Goal: Task Accomplishment & Management: Manage account settings

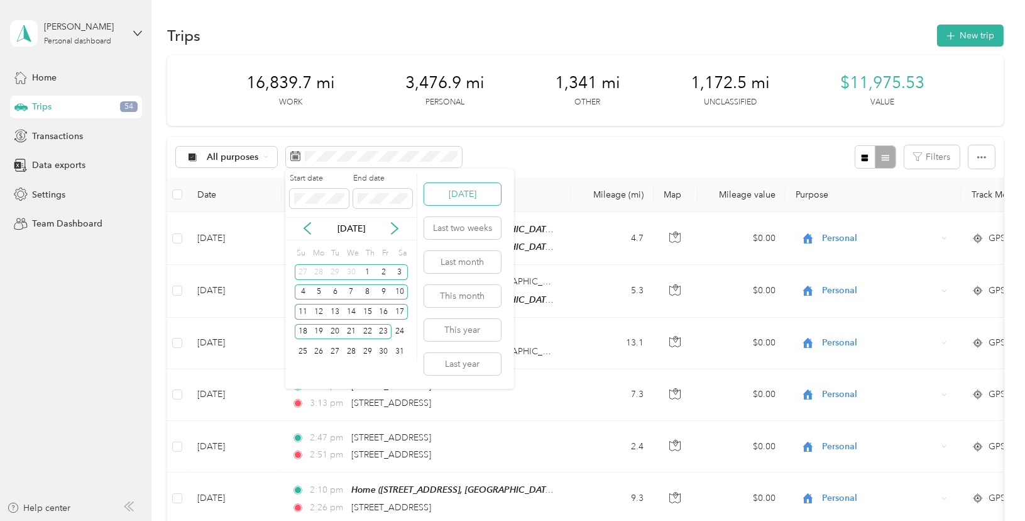
click at [460, 190] on button "[DATE]" at bounding box center [462, 194] width 77 height 22
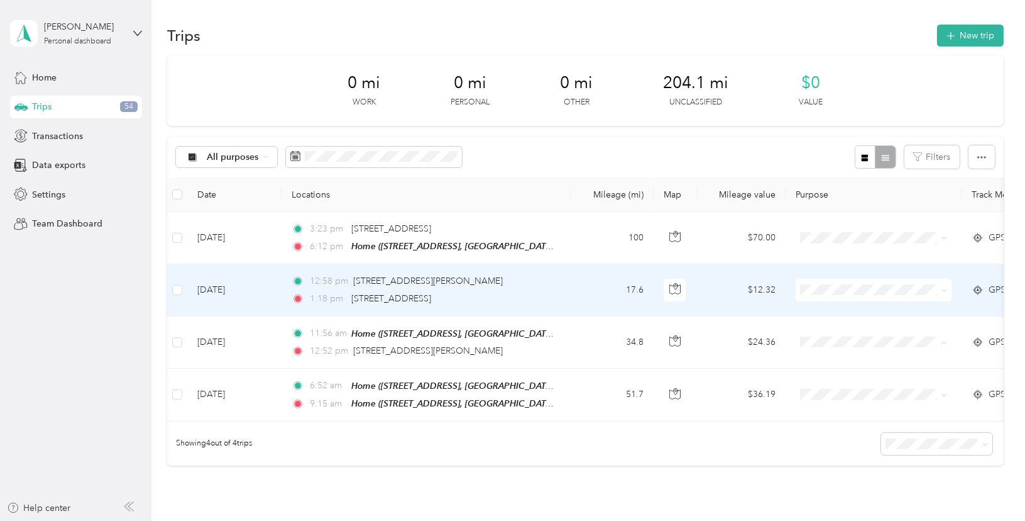
scroll to position [63, 0]
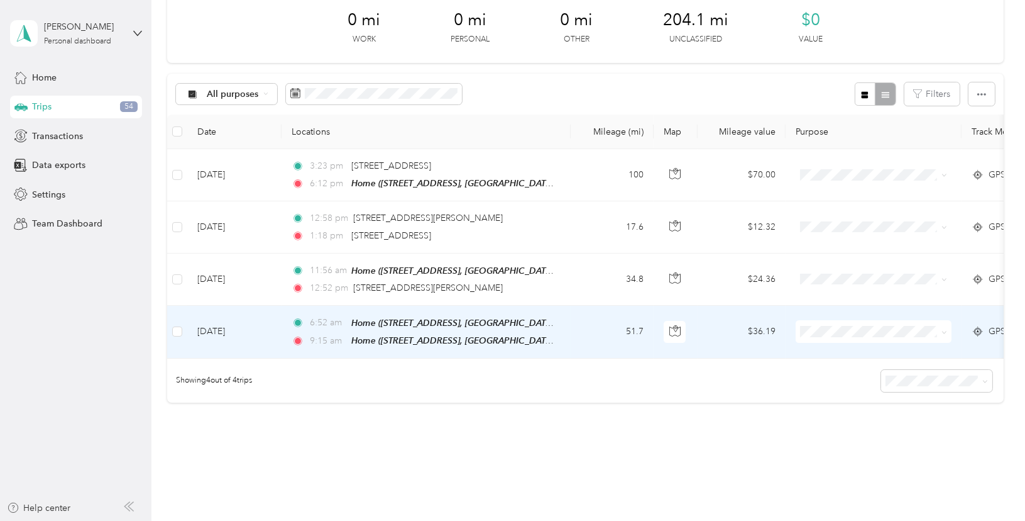
click at [832, 400] on ol "Work Personal Uber Lyft and Wingz Amazon Flex Ubering and Lyfting DFW OnSite Wi…" at bounding box center [877, 424] width 162 height 176
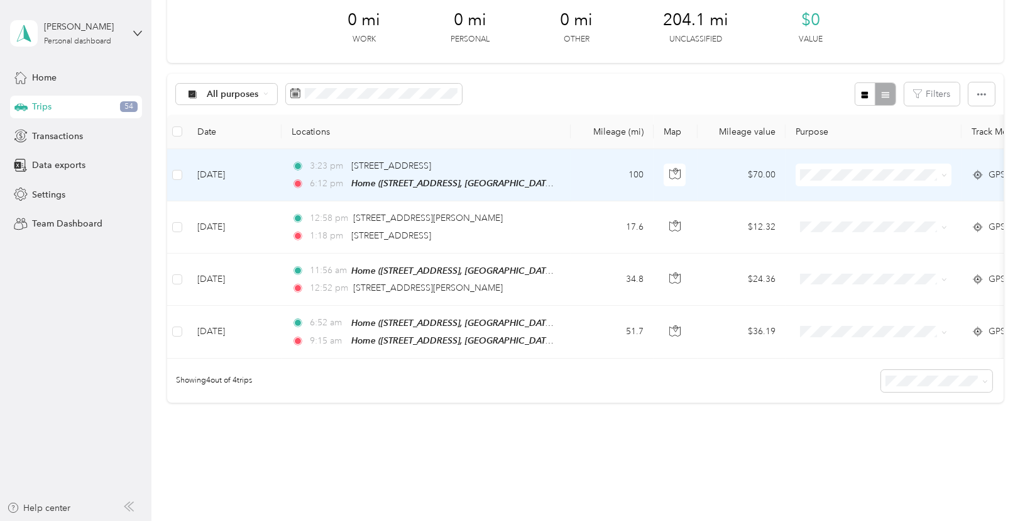
click at [831, 241] on span "[PERSON_NAME] and Wingz" at bounding box center [887, 236] width 121 height 13
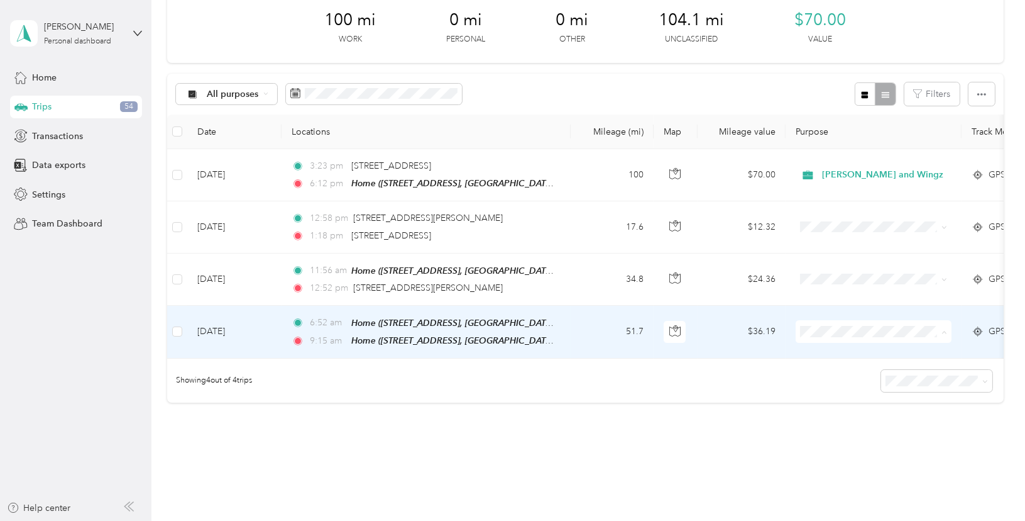
click at [829, 394] on span "[PERSON_NAME] and Wingz" at bounding box center [887, 396] width 121 height 13
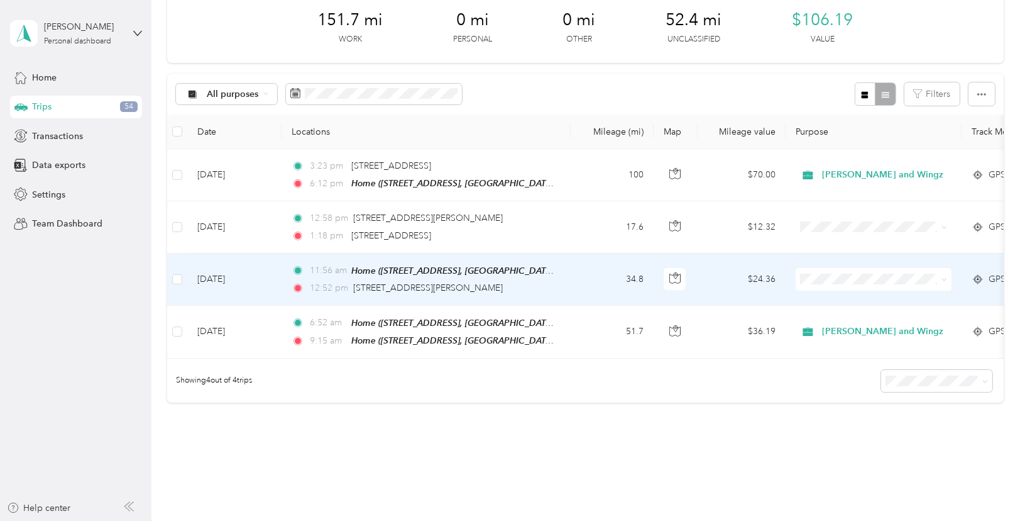
click at [821, 269] on span at bounding box center [874, 279] width 156 height 23
click at [827, 339] on span "[PERSON_NAME] and Wingz" at bounding box center [887, 343] width 121 height 13
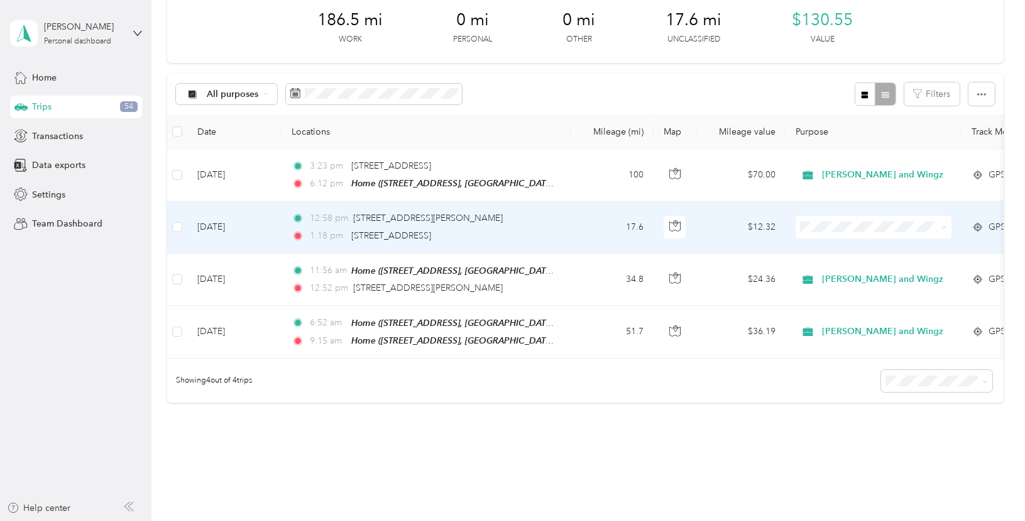
click at [832, 356] on span "DFW OnSite" at bounding box center [887, 359] width 121 height 13
